Goal: Task Accomplishment & Management: Use online tool/utility

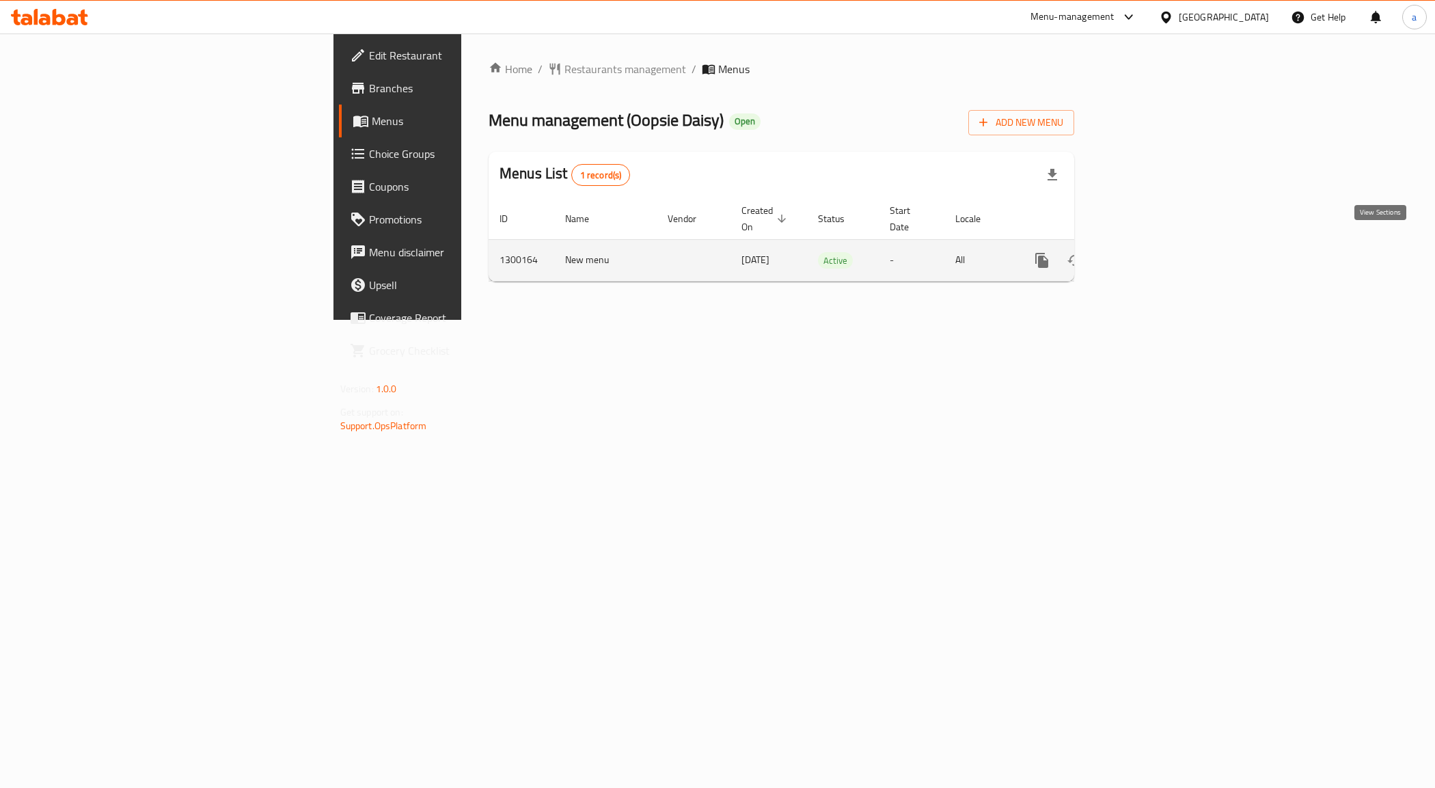
click at [1149, 252] on icon "enhanced table" at bounding box center [1141, 260] width 16 height 16
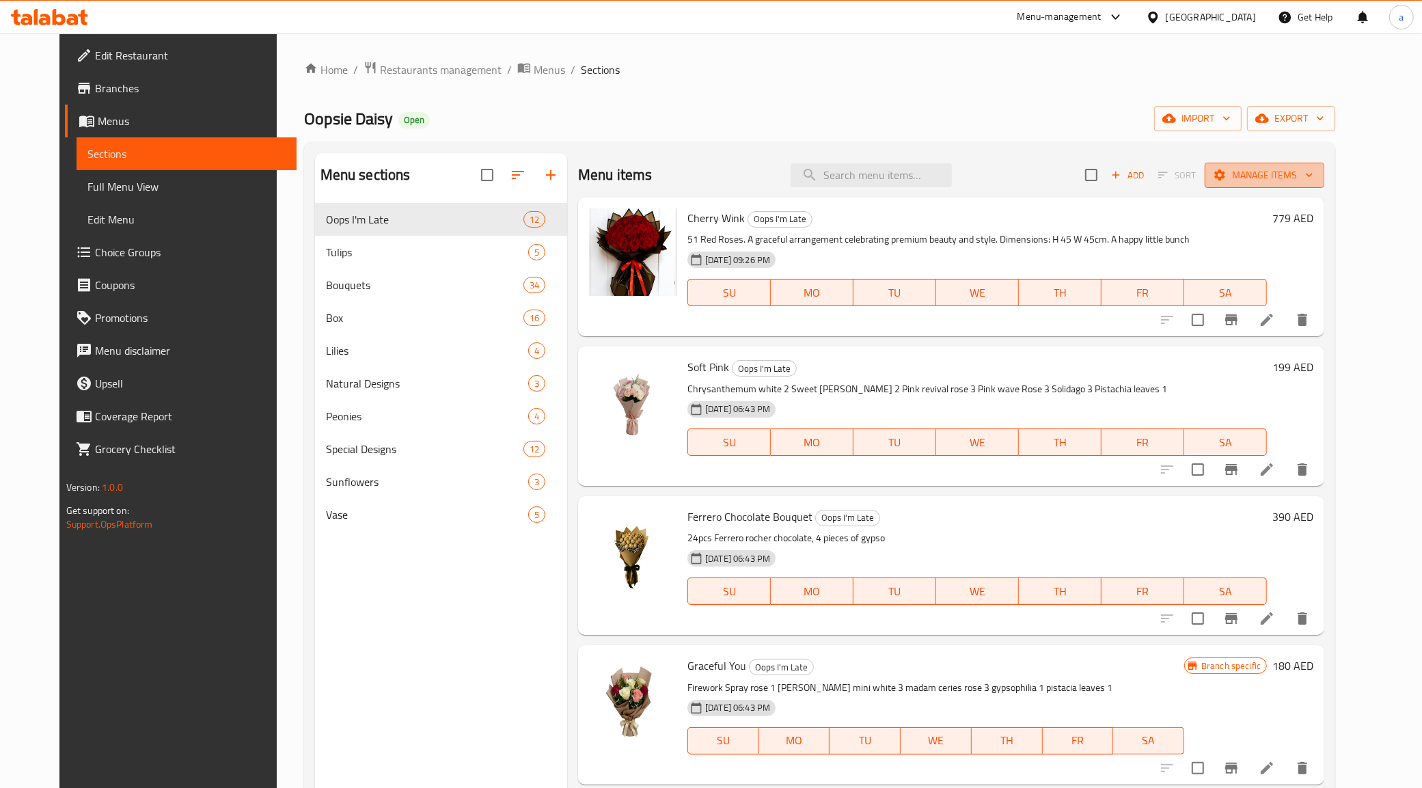
click at [1293, 171] on span "Manage items" at bounding box center [1265, 175] width 98 height 17
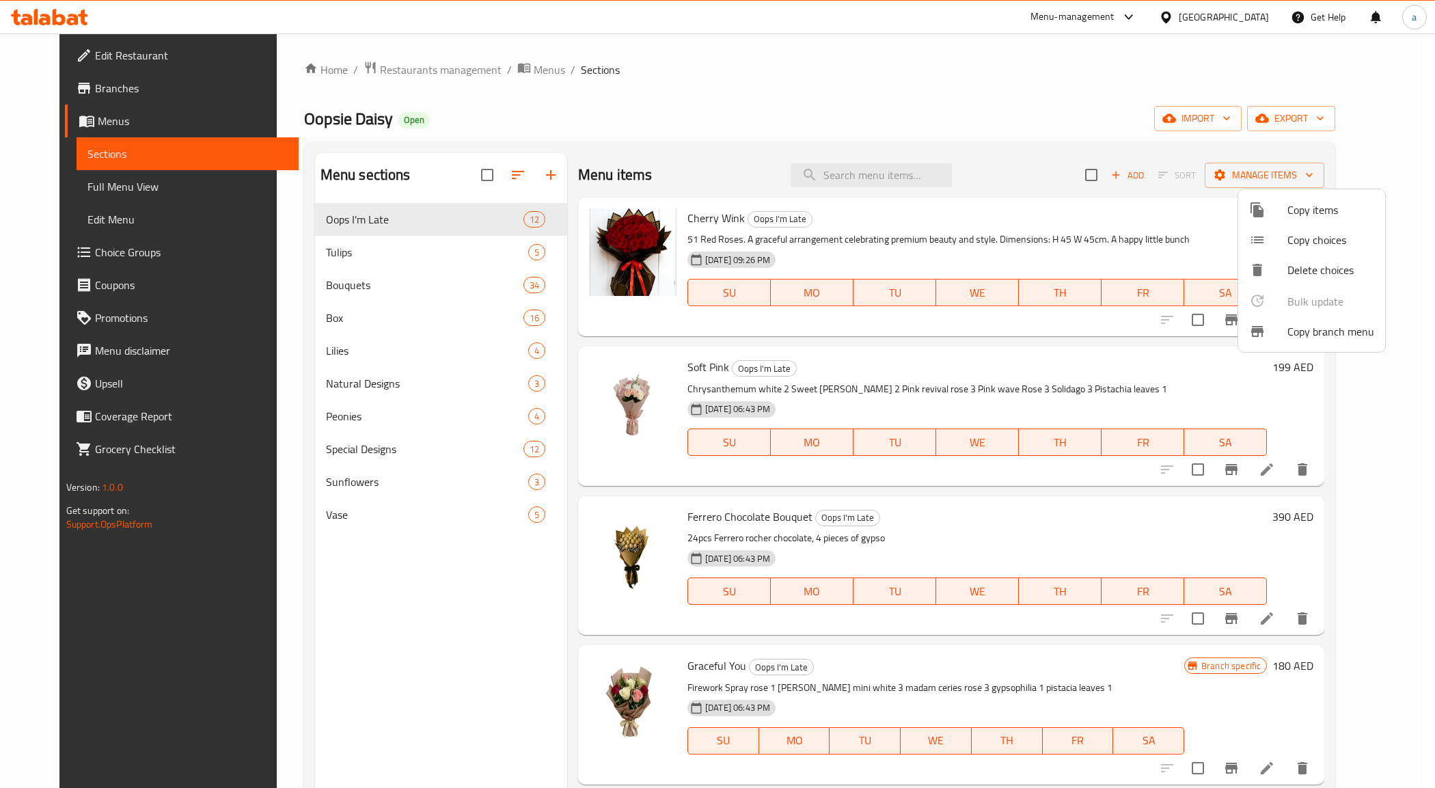
click at [111, 90] on div at bounding box center [717, 394] width 1435 height 788
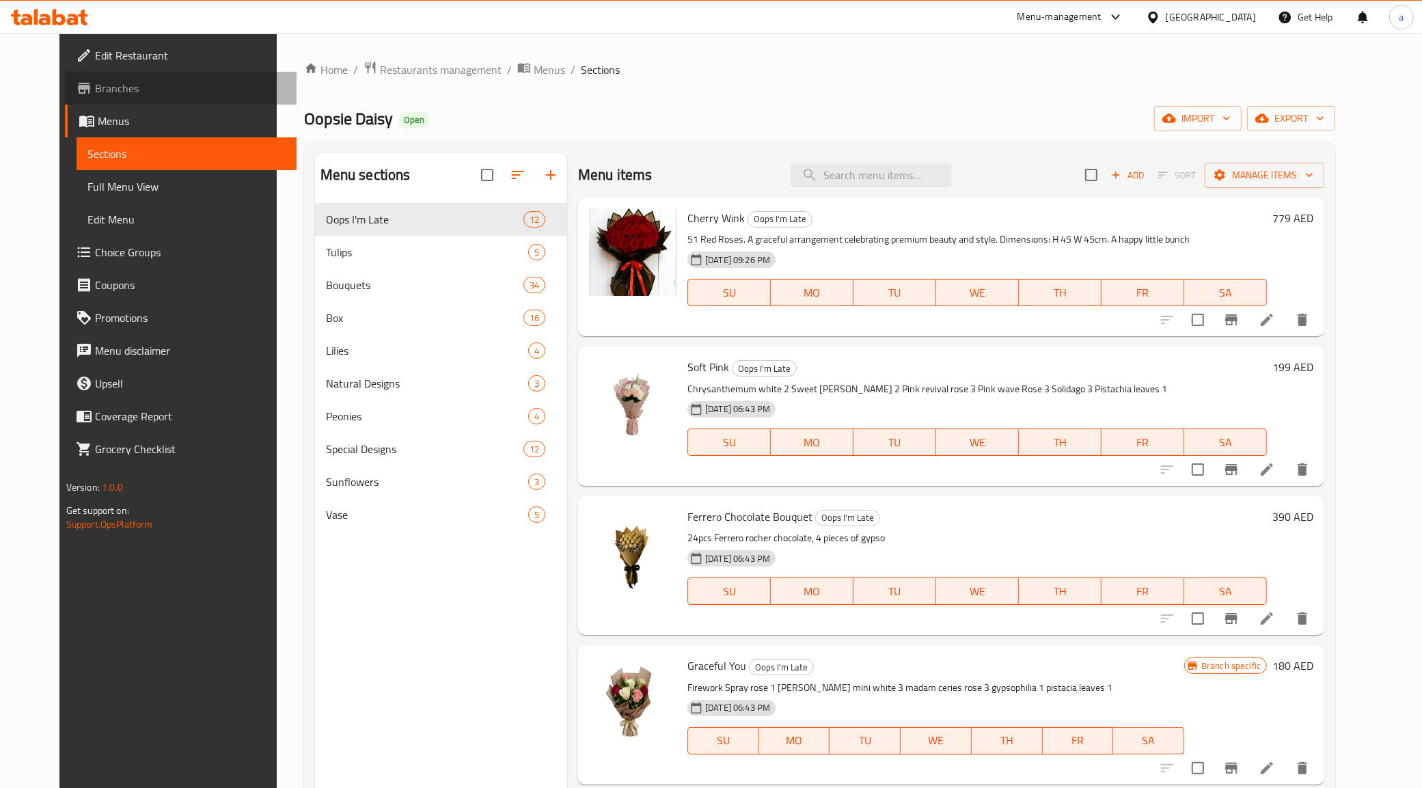
click at [95, 83] on span "Branches" at bounding box center [190, 88] width 191 height 16
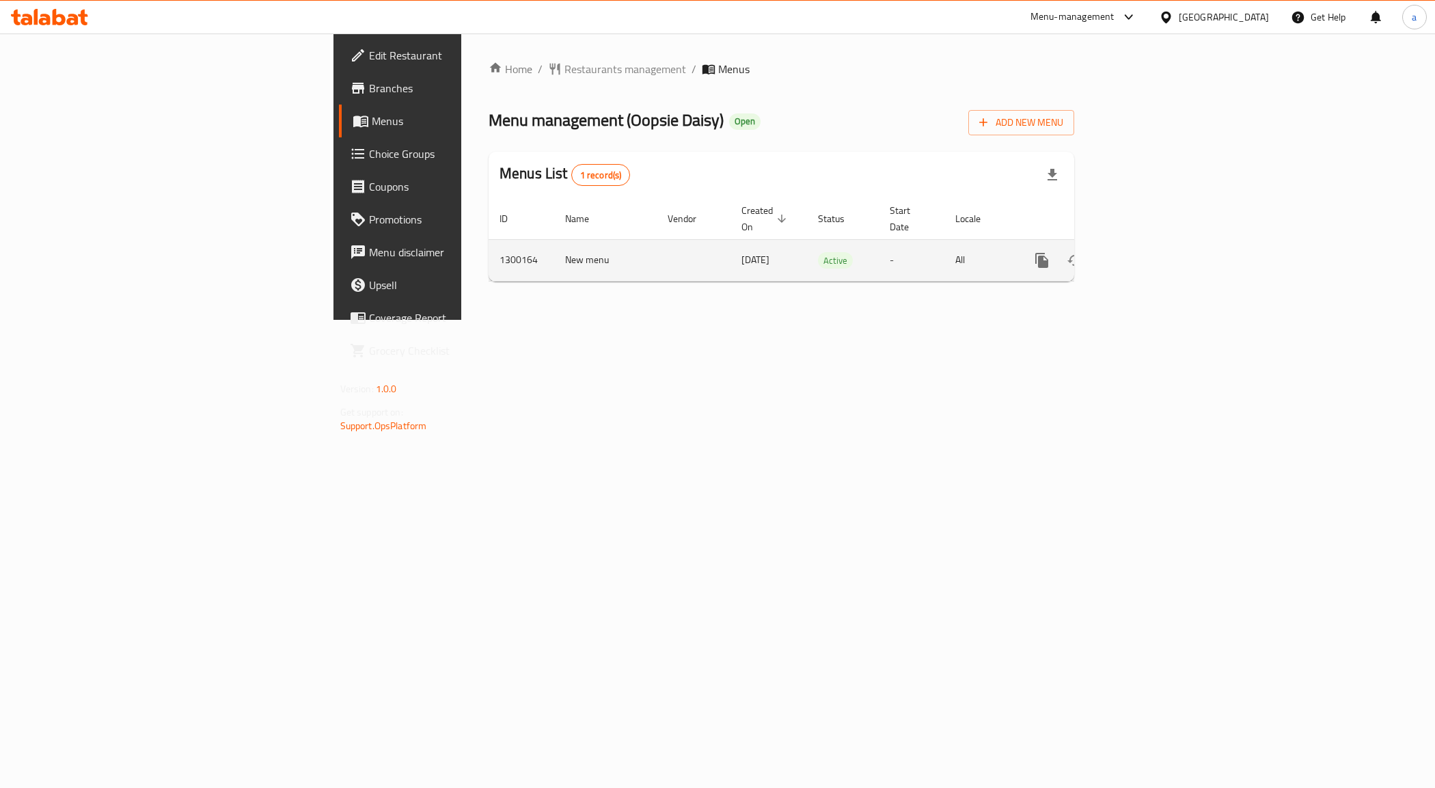
click at [1149, 252] on icon "enhanced table" at bounding box center [1141, 260] width 16 height 16
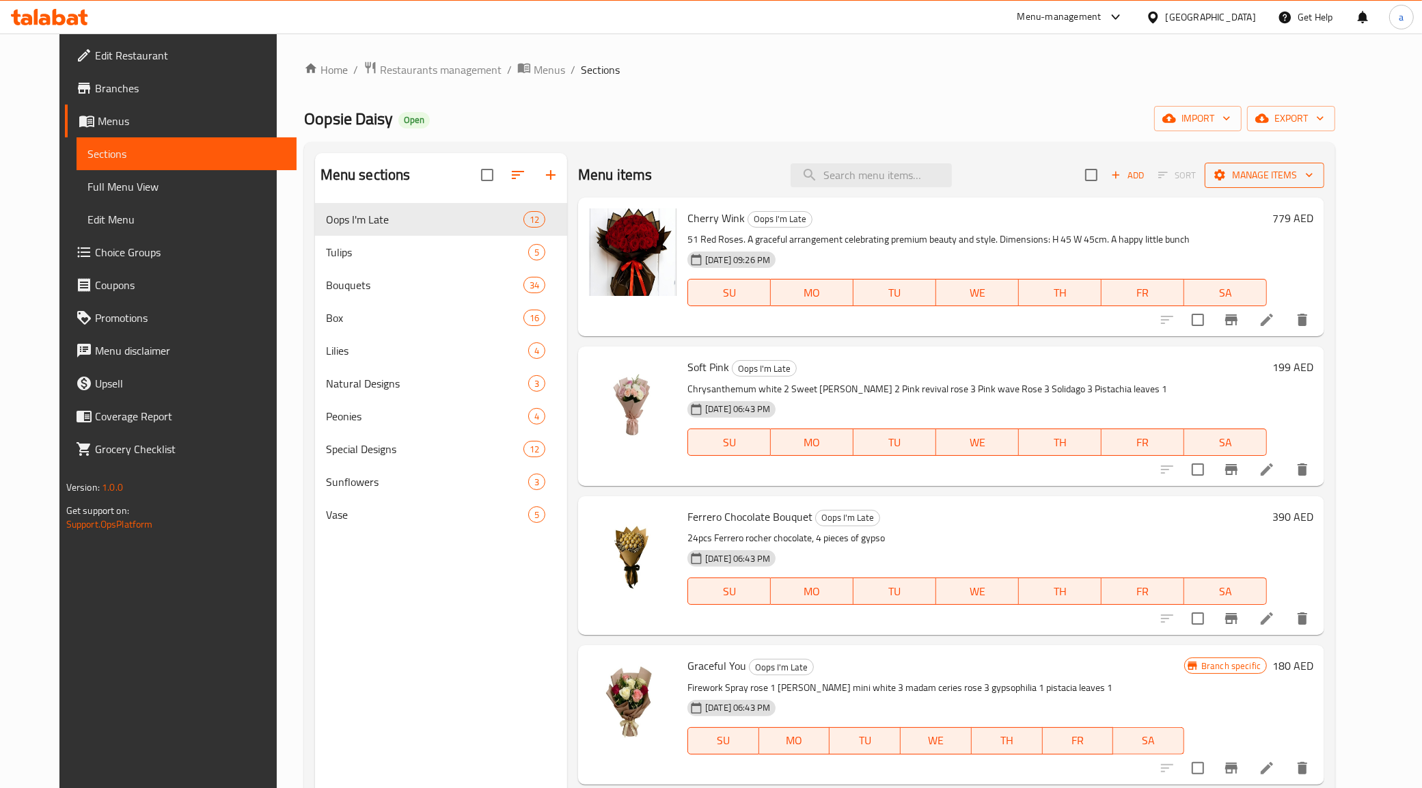
click at [1314, 172] on span "Manage items" at bounding box center [1265, 175] width 98 height 17
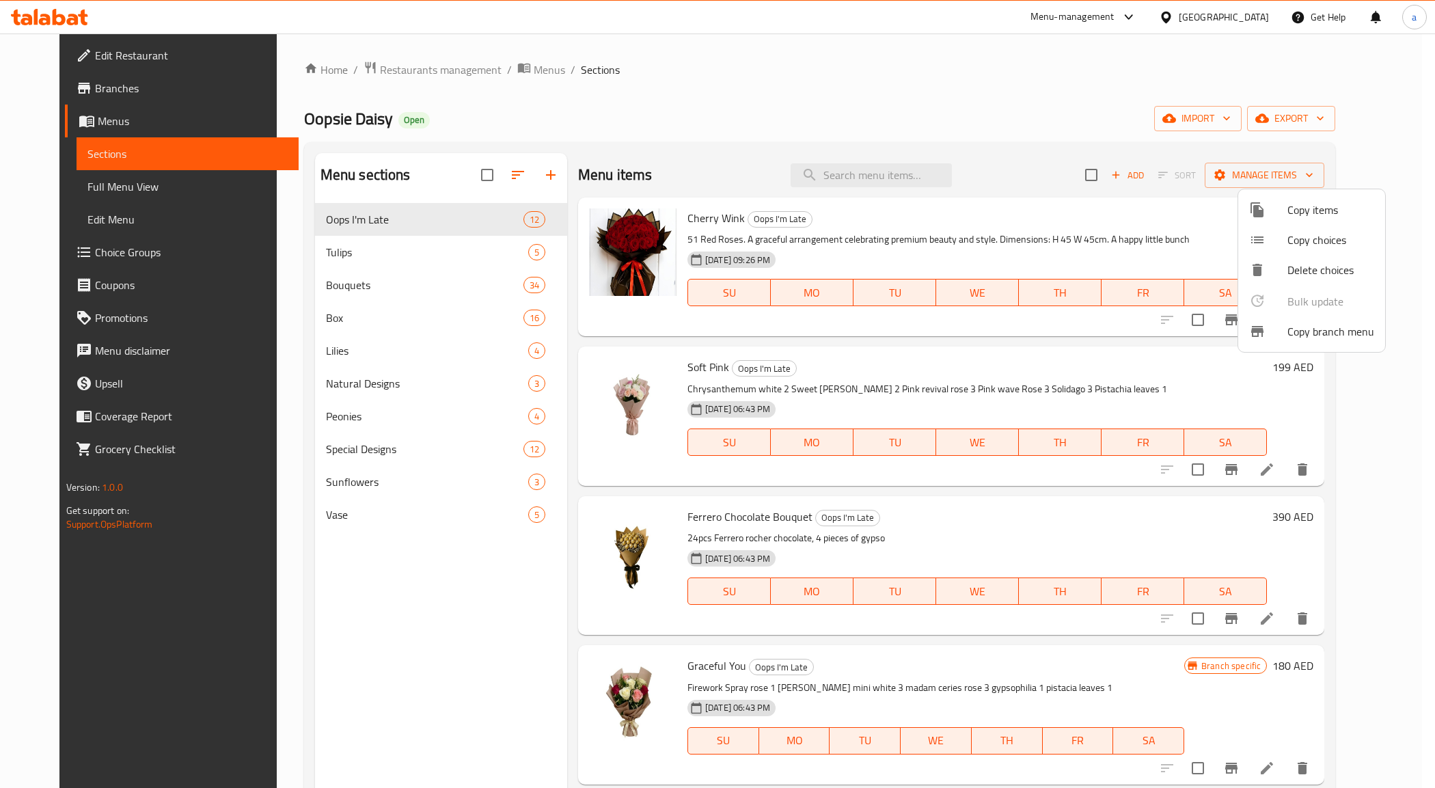
click at [1288, 323] on span "Copy branch menu" at bounding box center [1331, 331] width 87 height 16
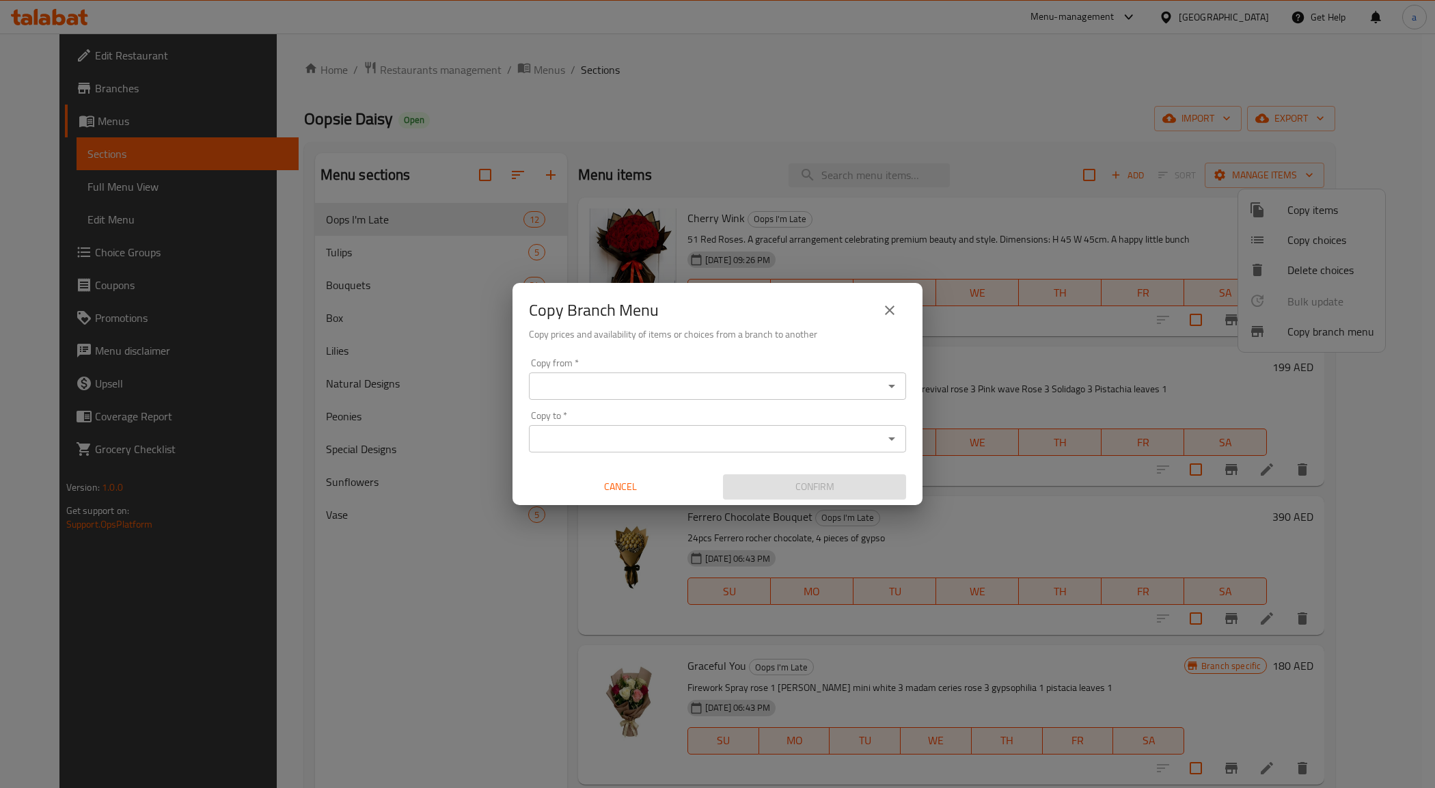
click at [736, 381] on input "Copy from   *" at bounding box center [706, 386] width 347 height 19
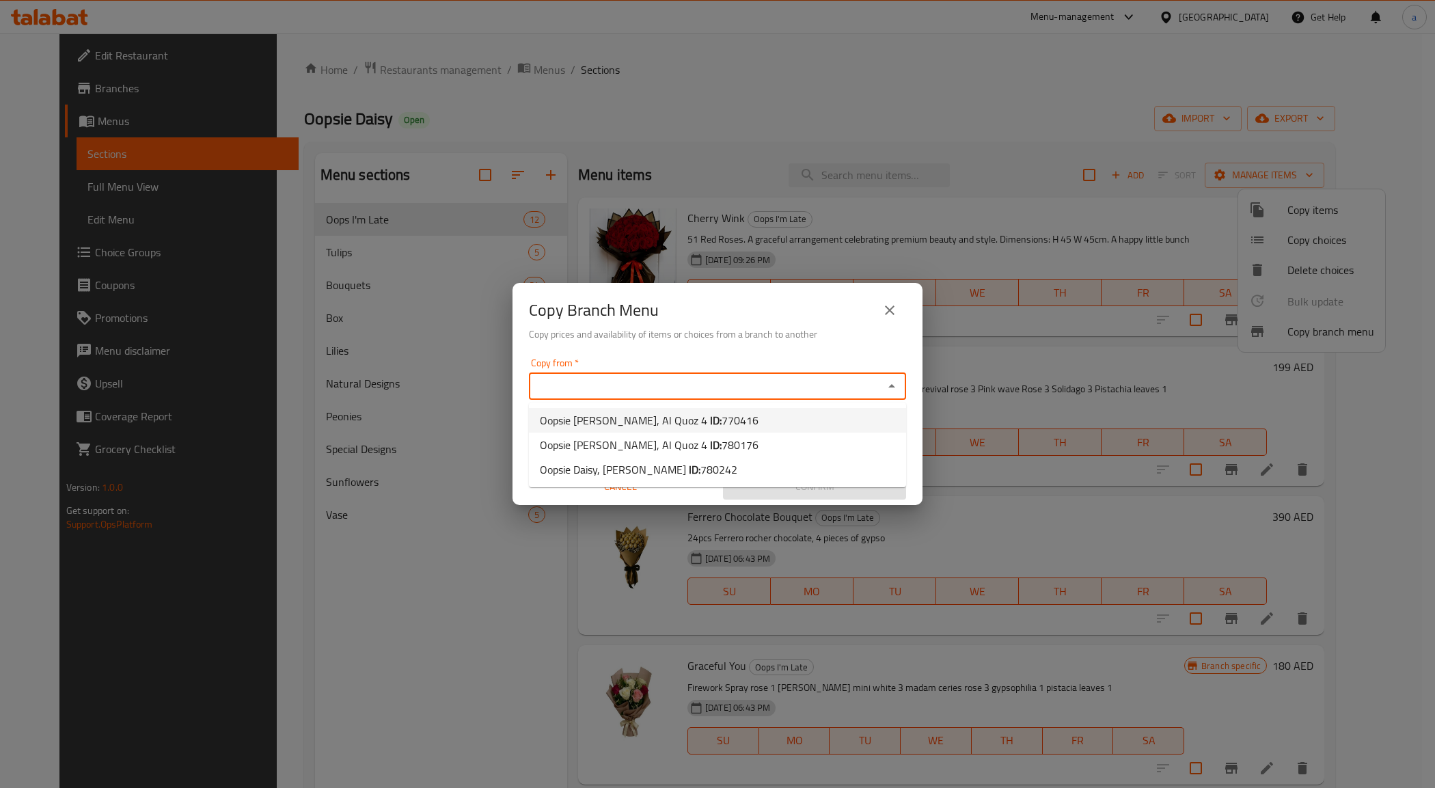
click at [709, 418] on li "Oopsie Daisy, Al Quoz 4 ID: 770416" at bounding box center [717, 420] width 377 height 25
type input "Oopsie Daisy, Al Quoz 4"
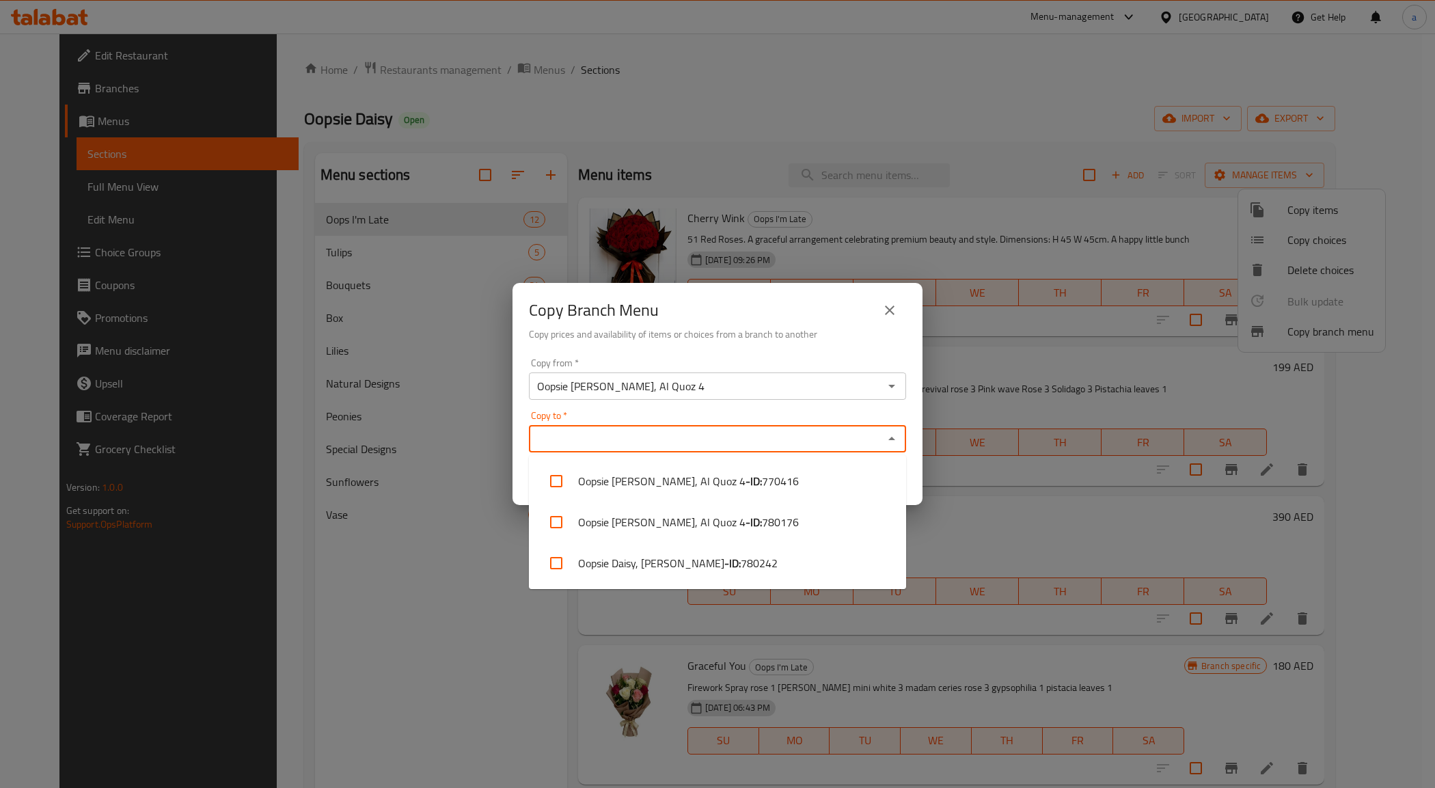
click at [692, 438] on input "Copy to   *" at bounding box center [706, 438] width 347 height 19
click at [725, 560] on b "- ID:" at bounding box center [733, 563] width 16 height 16
checkbox input "true"
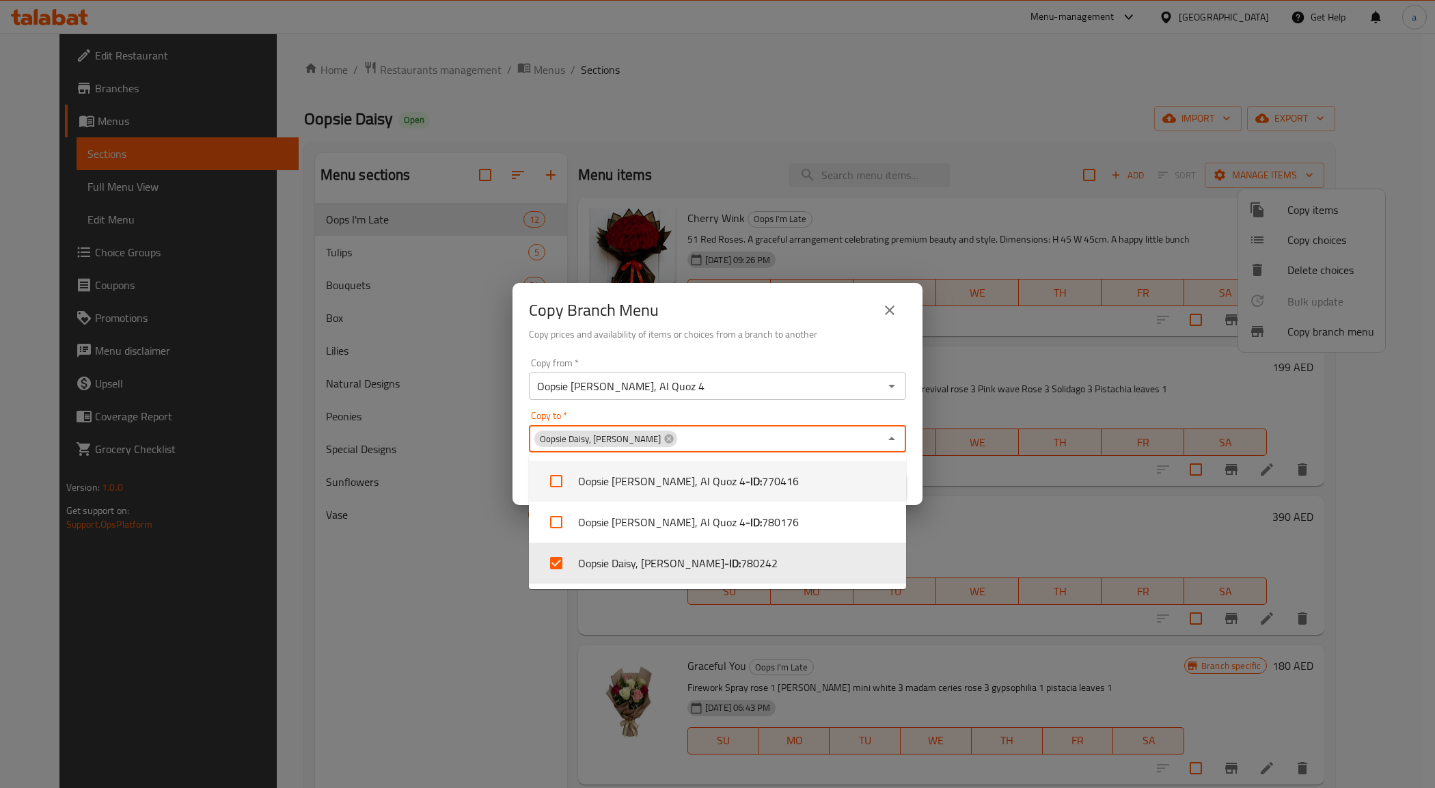
click at [916, 450] on div "Copy from   * Oopsie Daisy, Al Quoz 4 Copy from * Copy to   * Oopsie Daisy, Sid…" at bounding box center [718, 429] width 410 height 152
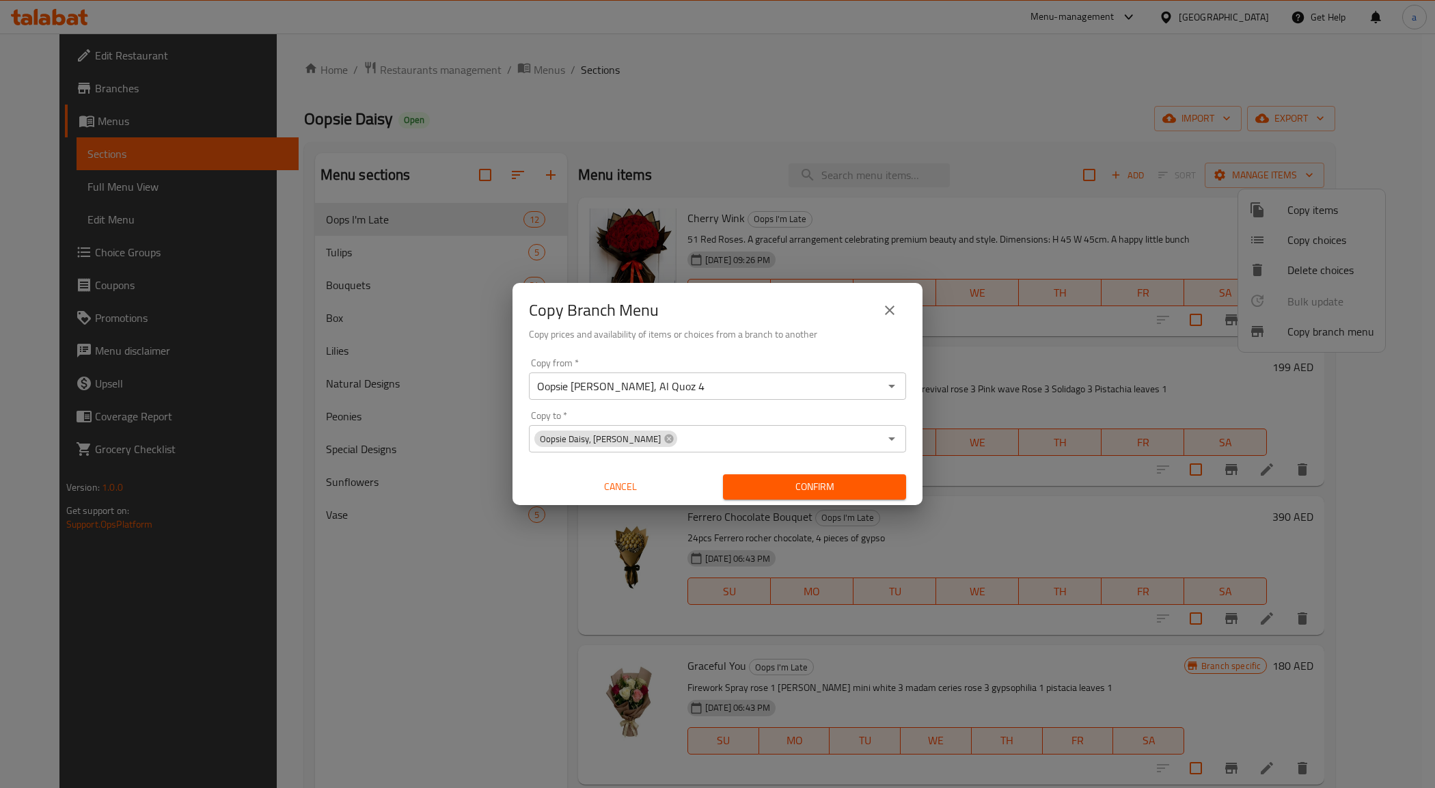
click at [874, 486] on span "Confirm" at bounding box center [814, 486] width 161 height 17
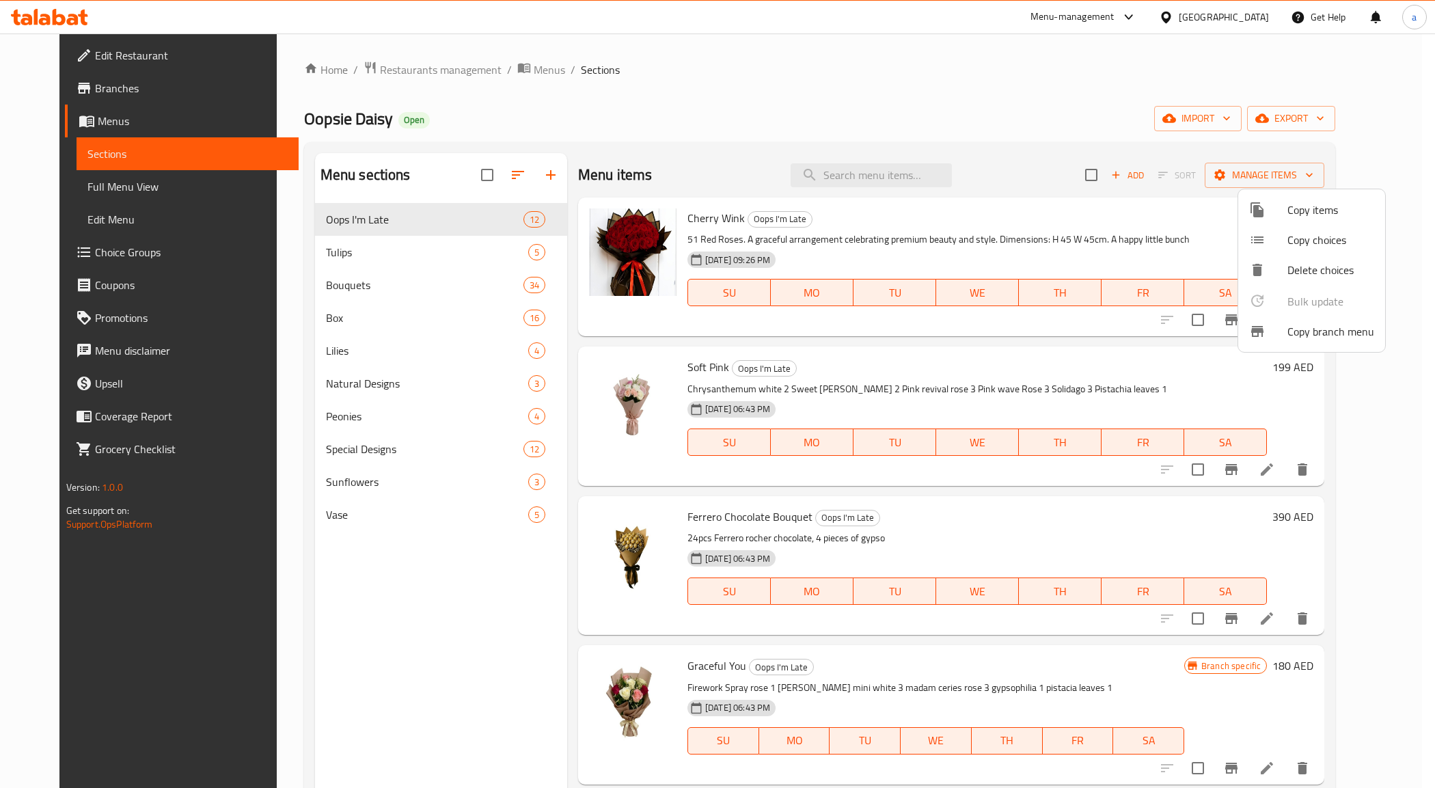
click at [1328, 334] on span "Copy branch menu" at bounding box center [1331, 331] width 87 height 16
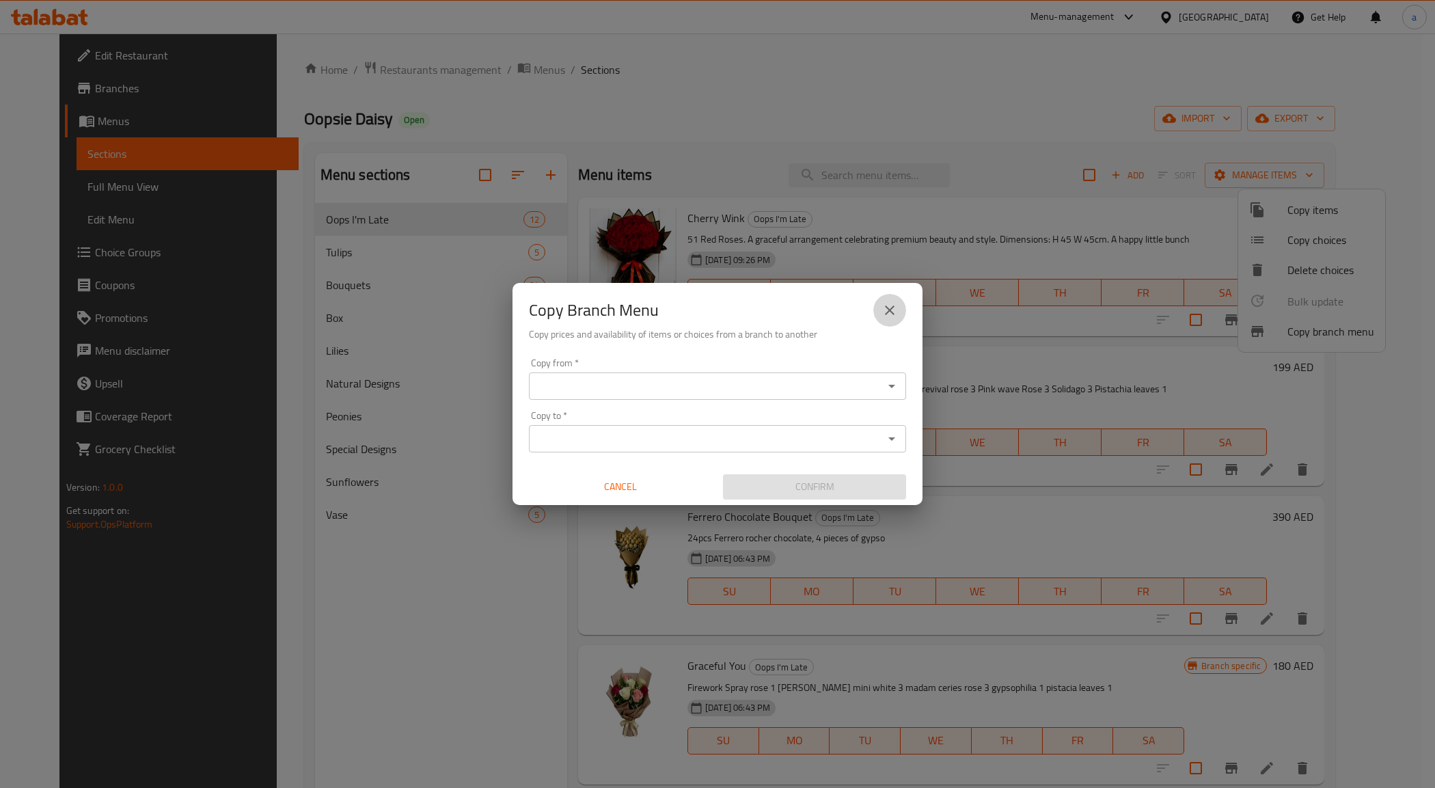
click at [884, 310] on icon "close" at bounding box center [890, 310] width 16 height 16
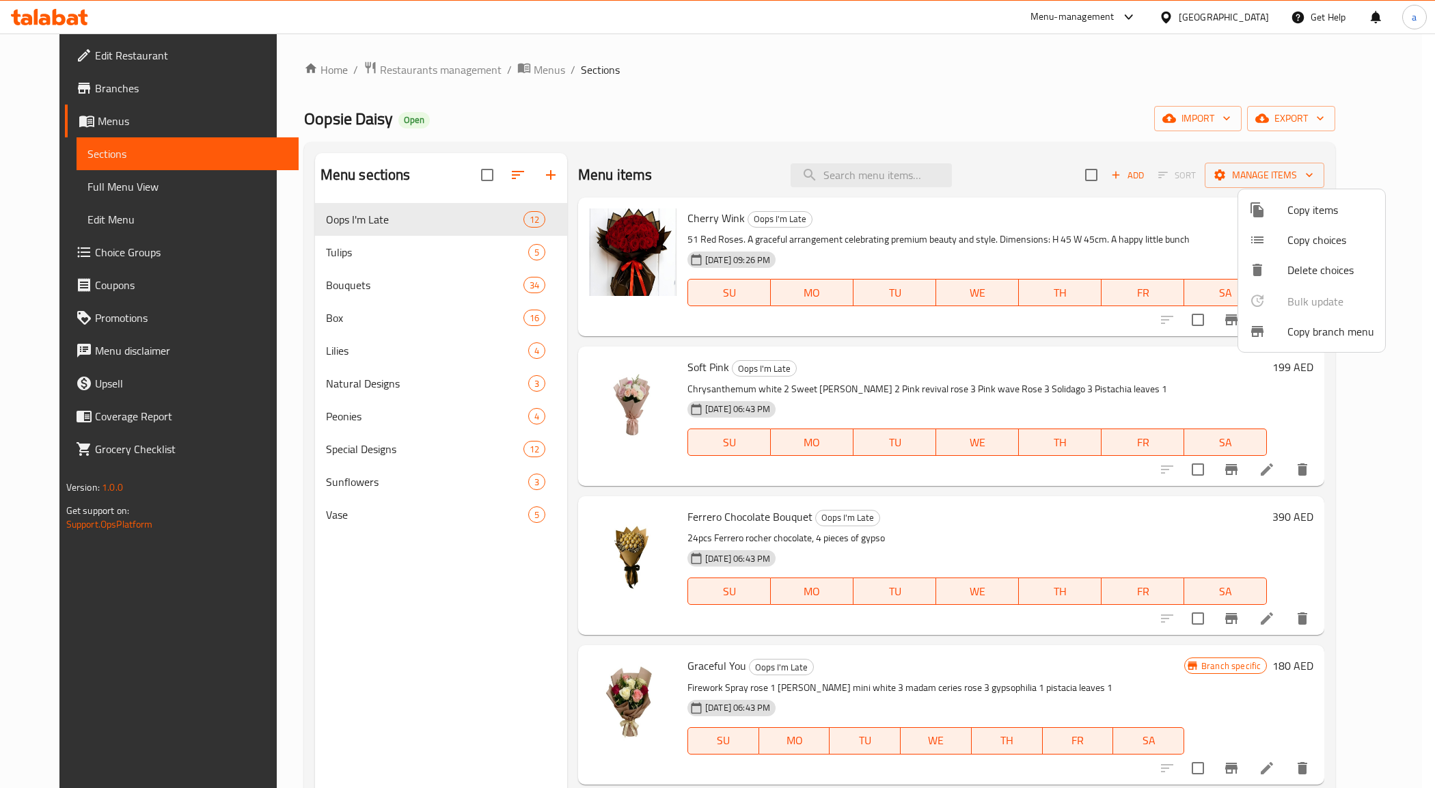
click at [867, 107] on div at bounding box center [717, 394] width 1435 height 788
